Goal: Task Accomplishment & Management: Use online tool/utility

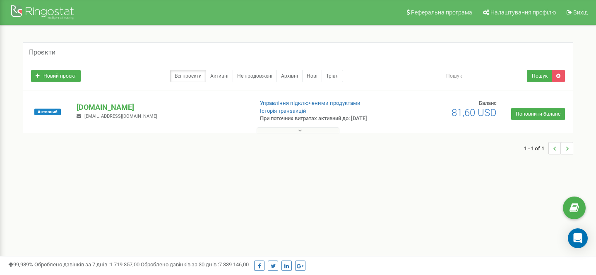
click at [270, 127] on div at bounding box center [298, 128] width 546 height 8
click at [289, 126] on div at bounding box center [298, 128] width 546 height 8
click at [289, 127] on button at bounding box center [297, 130] width 83 height 6
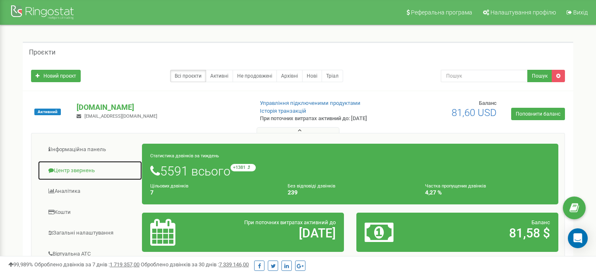
click at [99, 168] on link "Центр звернень" at bounding box center [90, 171] width 105 height 20
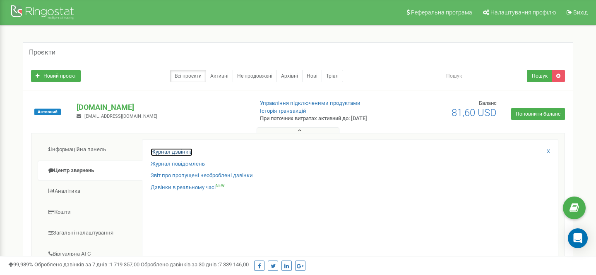
click at [160, 153] on link "Журнал дзвінків" at bounding box center [172, 152] width 42 height 8
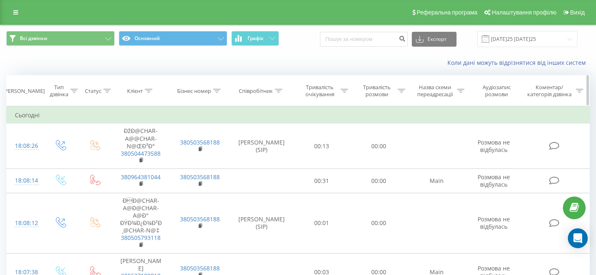
click at [275, 91] on icon at bounding box center [278, 91] width 7 height 4
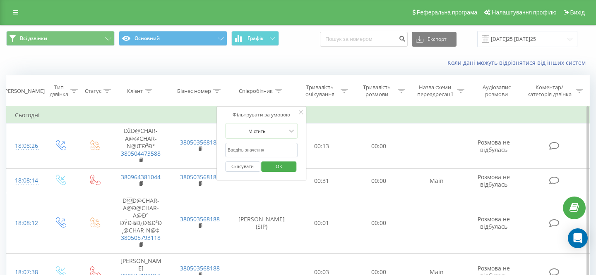
click at [252, 155] on input "text" at bounding box center [261, 150] width 73 height 14
type input "балацька"
click at [276, 172] on span "OK" at bounding box center [278, 166] width 23 height 13
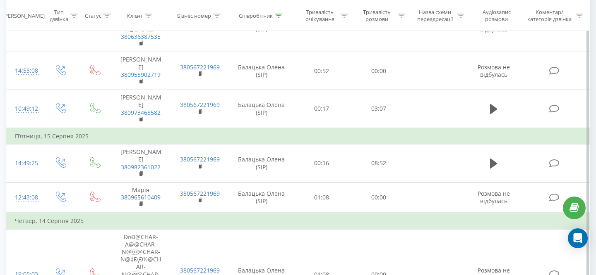
scroll to position [416, 0]
